Goal: Task Accomplishment & Management: Use online tool/utility

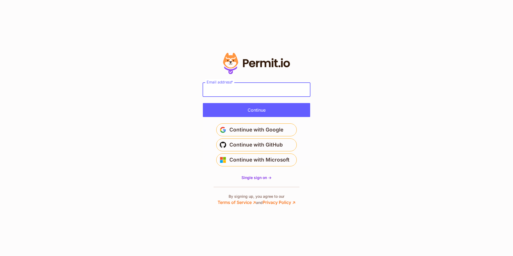
type input "**********"
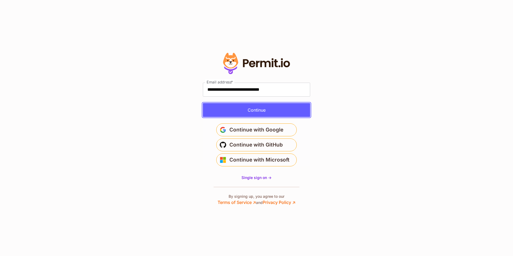
click at [255, 110] on button "Continue" at bounding box center [256, 110] width 107 height 14
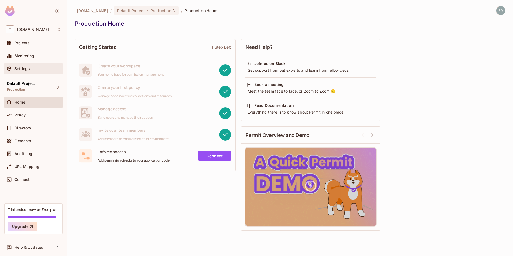
drag, startPoint x: 38, startPoint y: 45, endPoint x: 24, endPoint y: 67, distance: 25.6
click at [24, 67] on span "Settings" at bounding box center [21, 69] width 15 height 4
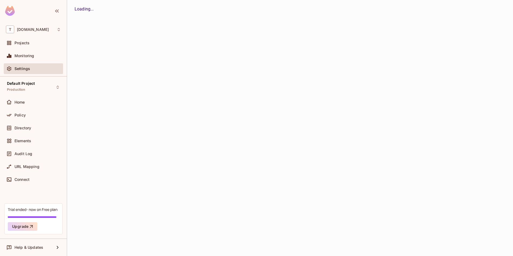
click at [24, 67] on span "Settings" at bounding box center [22, 69] width 16 height 4
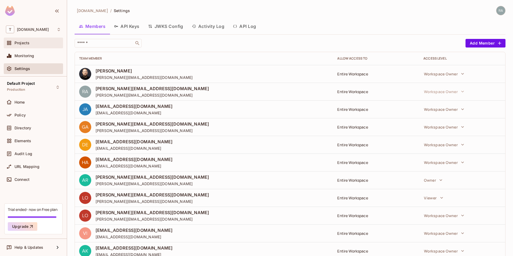
click at [31, 45] on div "Projects" at bounding box center [37, 43] width 46 height 4
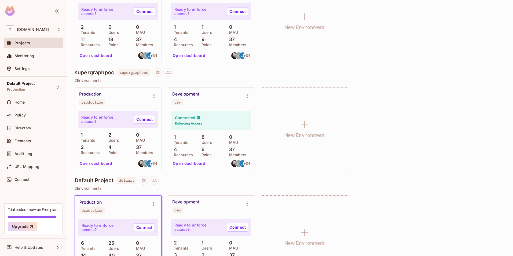
scroll to position [1613, 0]
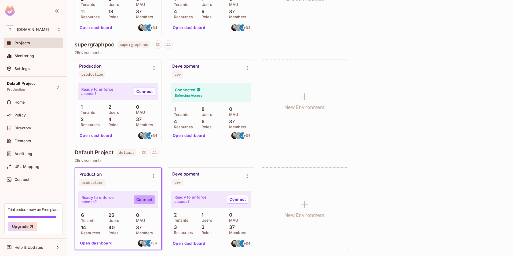
click at [140, 198] on link "Connect" at bounding box center [144, 199] width 21 height 9
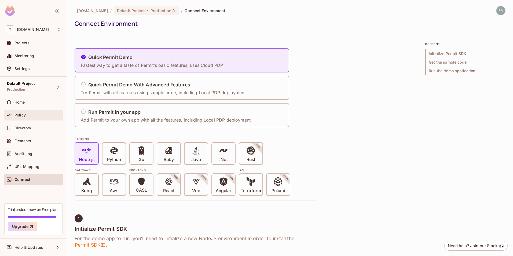
click at [35, 115] on div "Policy" at bounding box center [37, 115] width 46 height 4
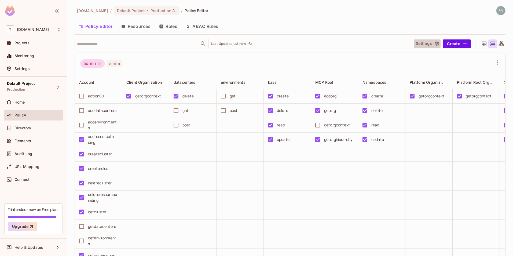
click at [434, 42] on icon "button" at bounding box center [436, 43] width 5 height 5
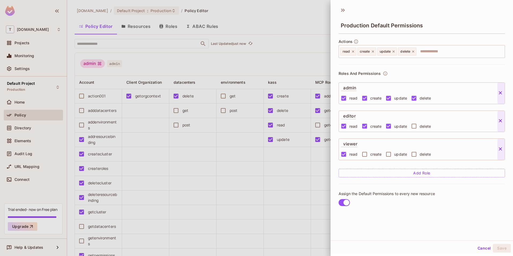
scroll to position [1, 0]
click at [273, 27] on div at bounding box center [256, 128] width 513 height 256
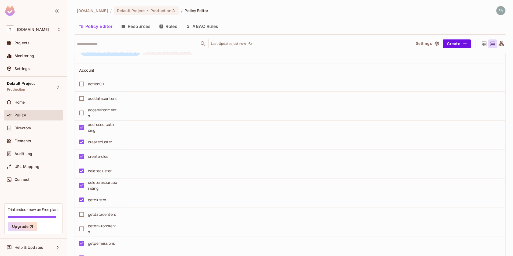
scroll to position [2467, 0]
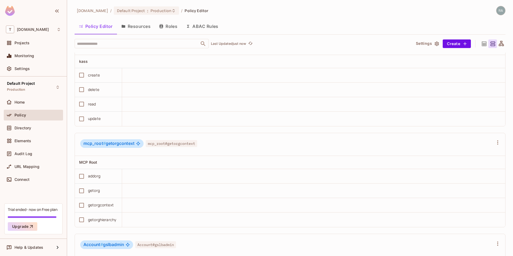
click at [138, 26] on button "Resources" at bounding box center [136, 26] width 38 height 13
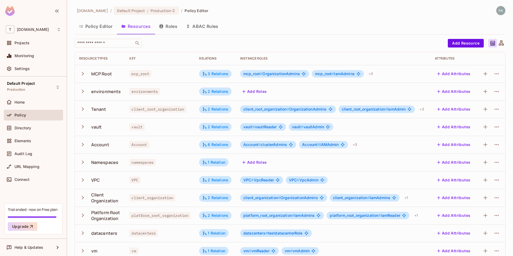
click at [499, 41] on icon at bounding box center [501, 42] width 5 height 5
